Goal: Task Accomplishment & Management: Manage account settings

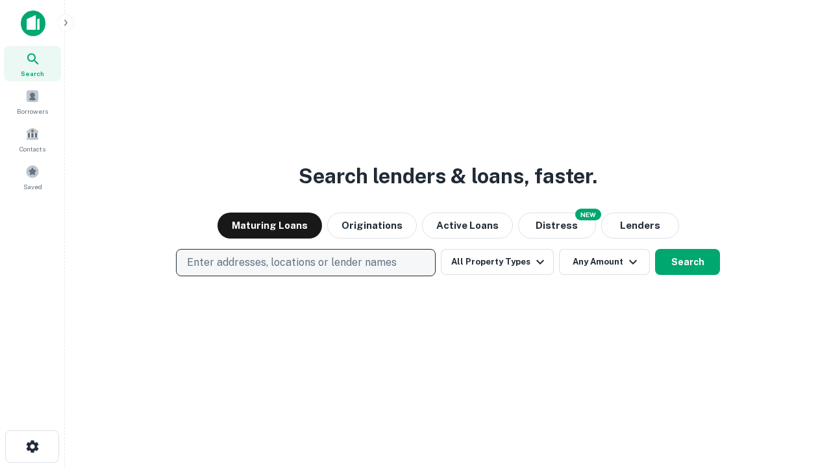
click at [305, 262] on p "Enter addresses, locations or lender names" at bounding box center [292, 263] width 210 height 16
type input "**********"
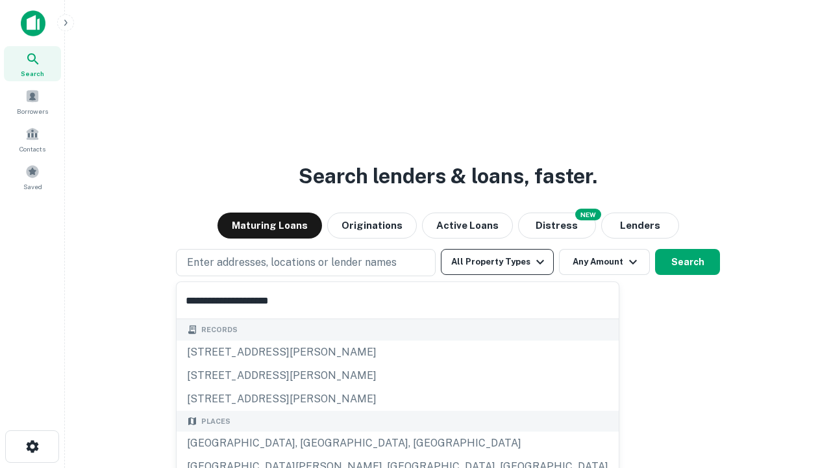
click at [310, 443] on div "[GEOGRAPHIC_DATA], [GEOGRAPHIC_DATA], [GEOGRAPHIC_DATA]" at bounding box center [398, 442] width 442 height 23
click at [497, 262] on button "All Property Types" at bounding box center [497, 262] width 113 height 26
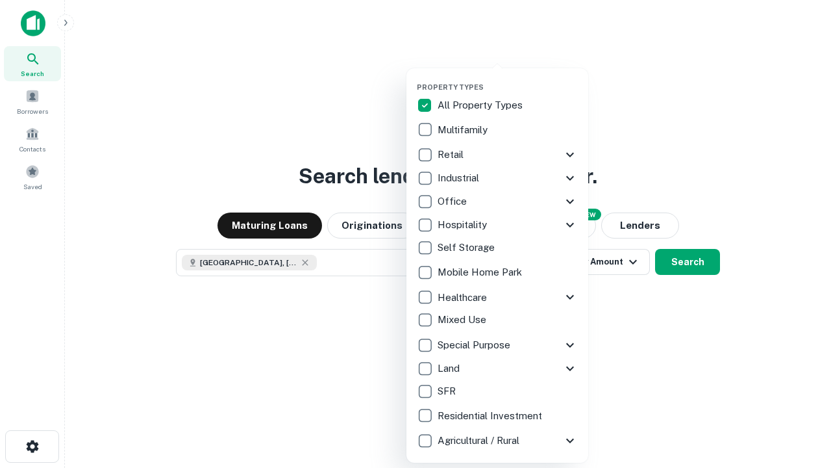
click at [508, 79] on button "button" at bounding box center [508, 79] width 182 height 1
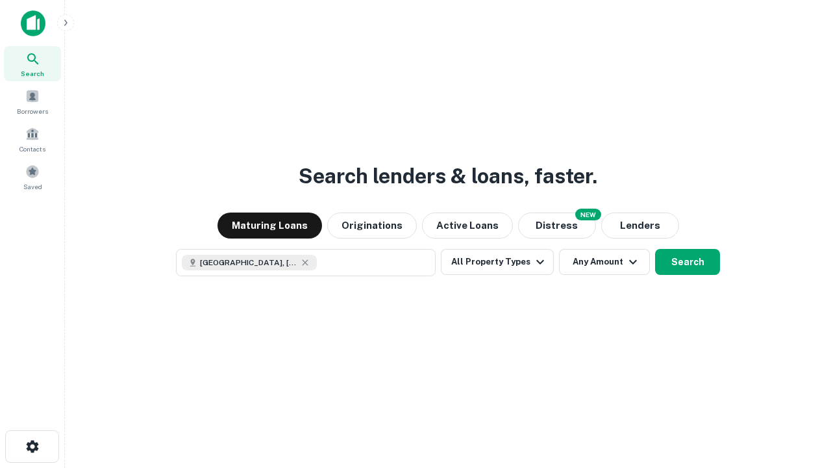
scroll to position [21, 0]
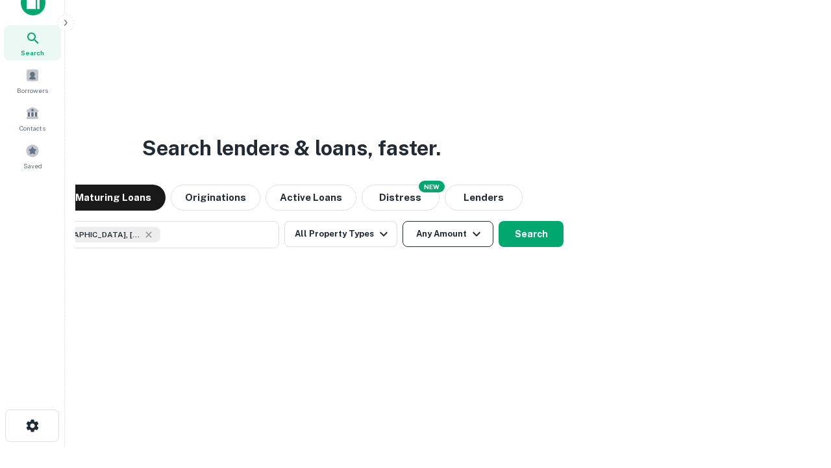
click at [403, 221] on button "Any Amount" at bounding box center [448, 234] width 91 height 26
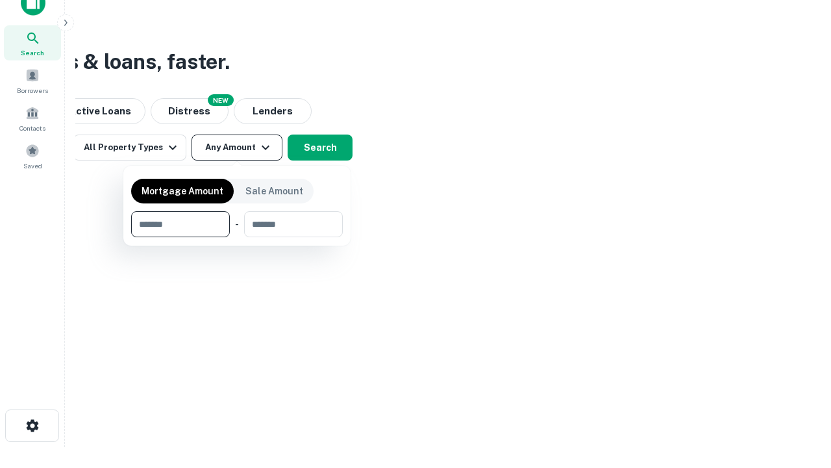
type input "*******"
click at [237, 237] on button "button" at bounding box center [237, 237] width 212 height 1
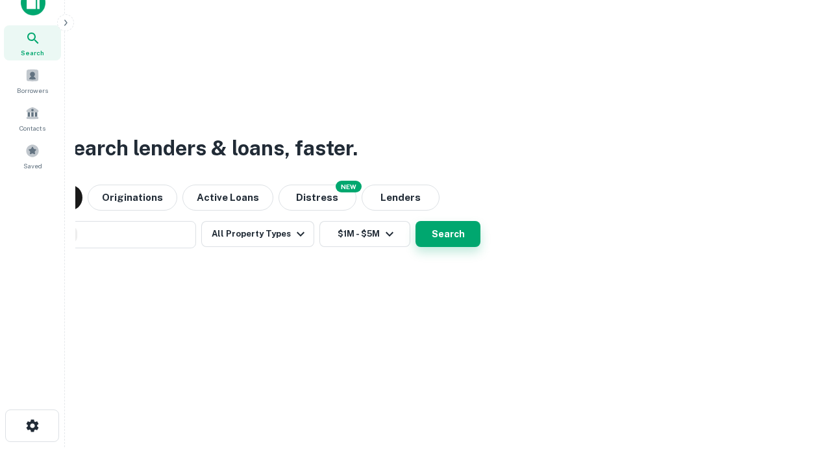
click at [416, 221] on button "Search" at bounding box center [448, 234] width 65 height 26
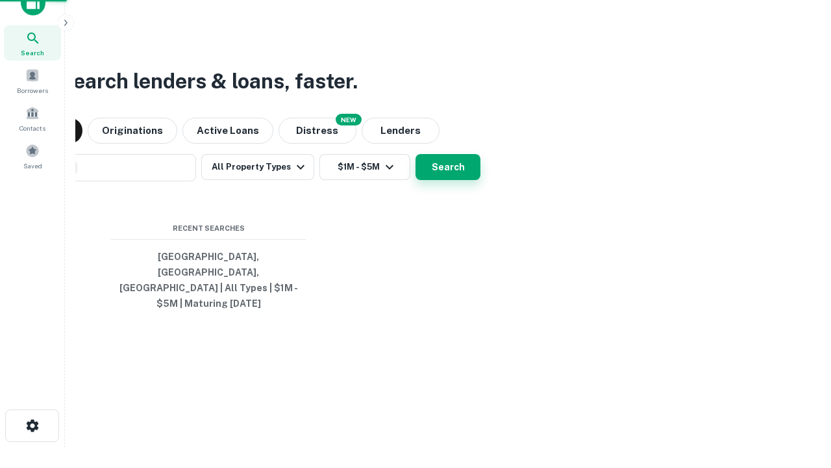
scroll to position [42, 368]
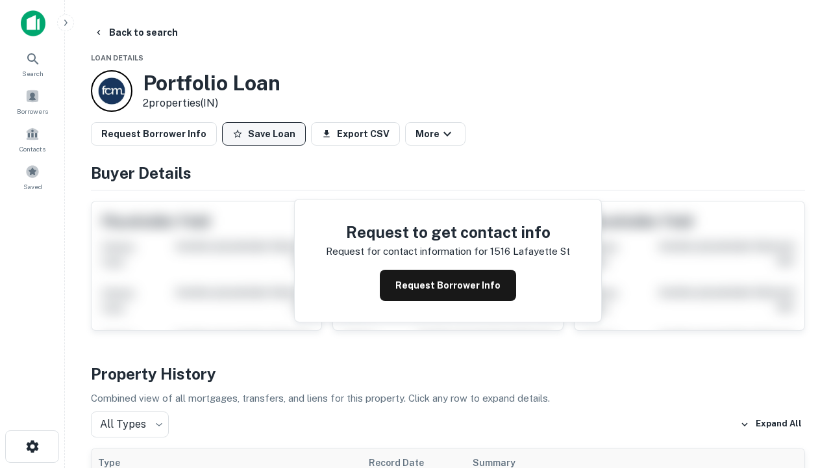
click at [264, 134] on button "Save Loan" at bounding box center [264, 133] width 84 height 23
click at [267, 134] on button "Loan Saved" at bounding box center [267, 133] width 90 height 23
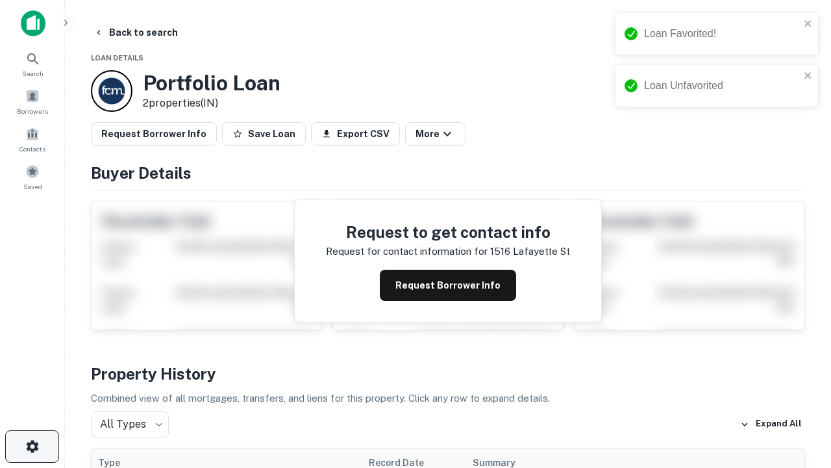
click at [32, 446] on icon "button" at bounding box center [33, 446] width 16 height 16
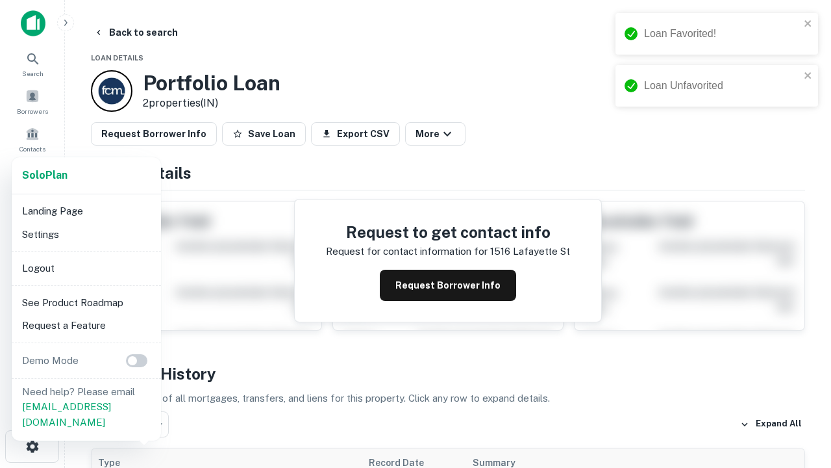
click at [86, 268] on li "Logout" at bounding box center [86, 268] width 139 height 23
